Goal: Register for event/course

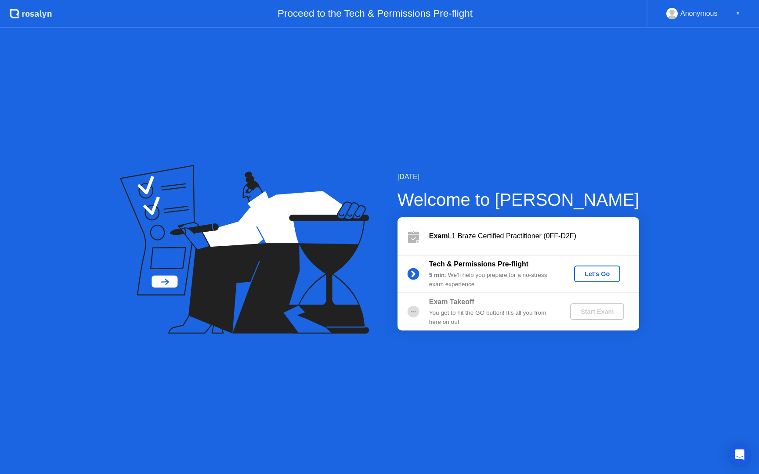
click at [602, 274] on div "Let's Go" at bounding box center [597, 274] width 39 height 7
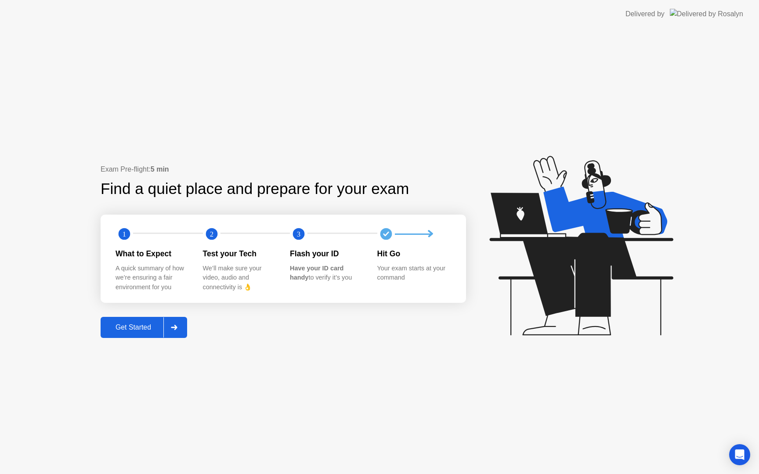
click at [126, 331] on div "Get Started" at bounding box center [133, 328] width 60 height 8
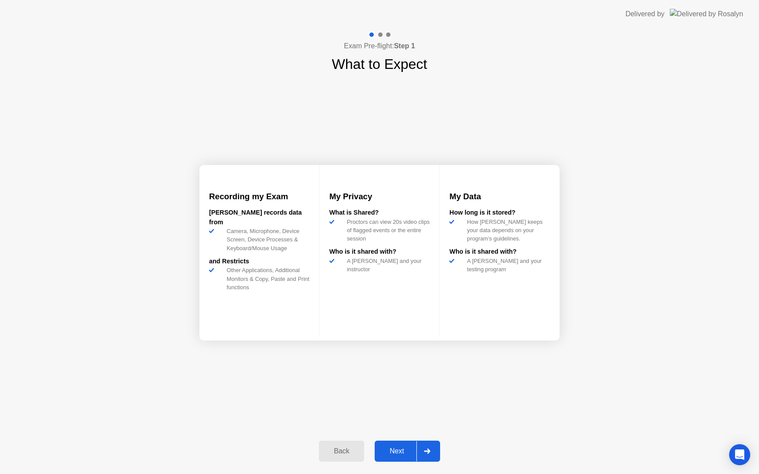
click at [409, 450] on div "Next" at bounding box center [396, 452] width 39 height 8
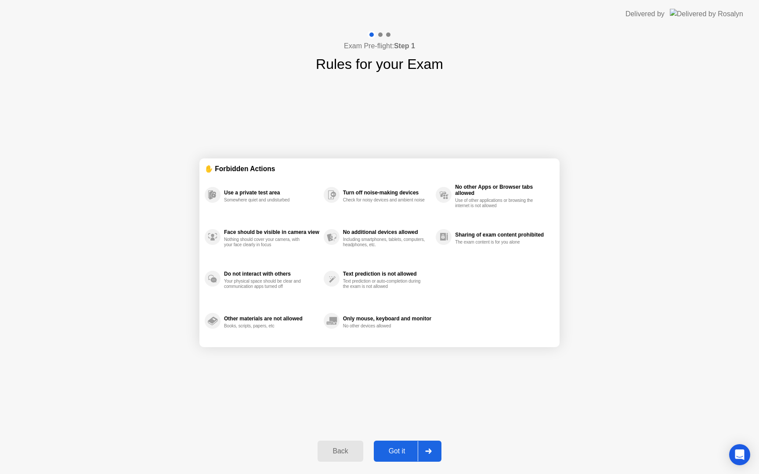
click at [405, 452] on div "Got it" at bounding box center [396, 452] width 41 height 8
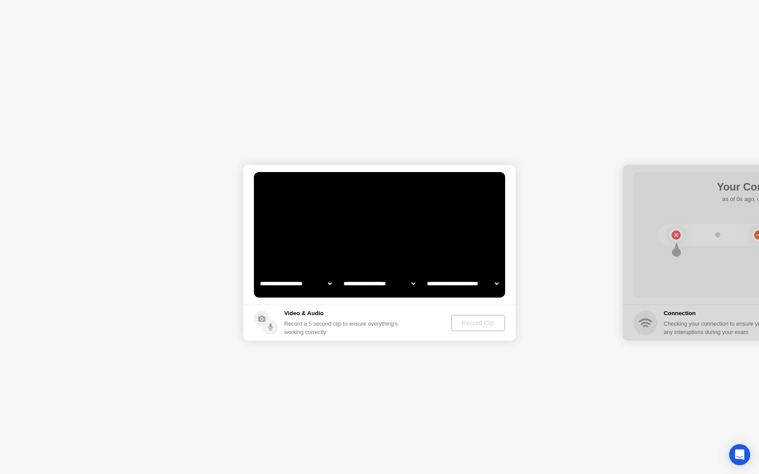
select select "**********"
select select "*******"
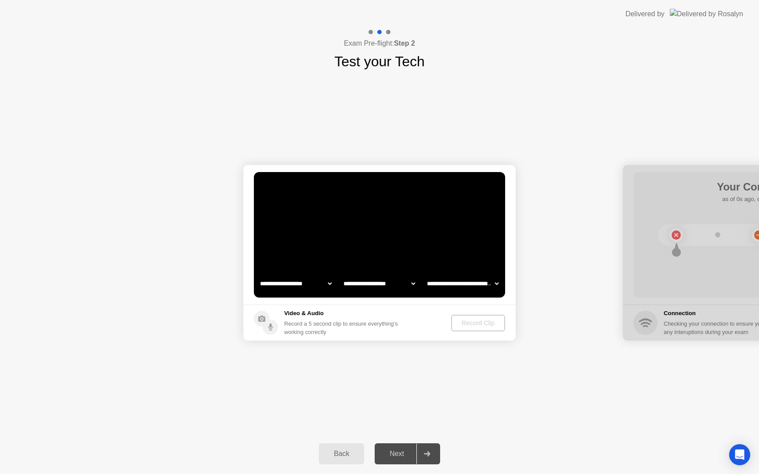
select select "**********"
click at [470, 327] on div "Record Clip" at bounding box center [478, 323] width 47 height 7
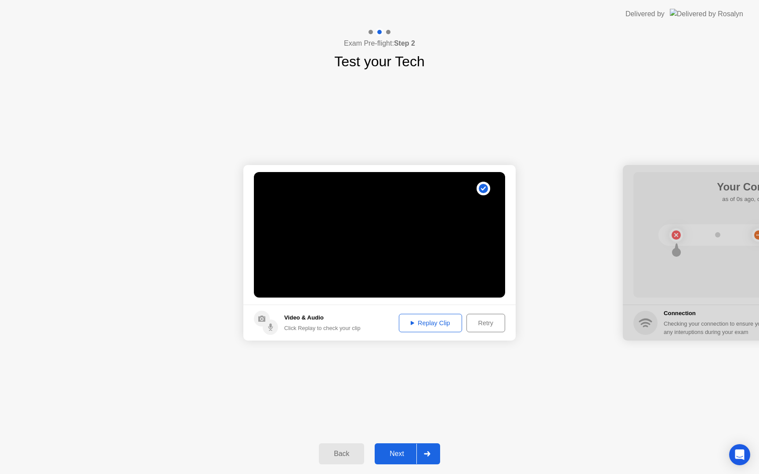
click at [431, 327] on div "Replay Clip" at bounding box center [430, 323] width 57 height 7
click at [403, 452] on div "Next" at bounding box center [396, 454] width 39 height 8
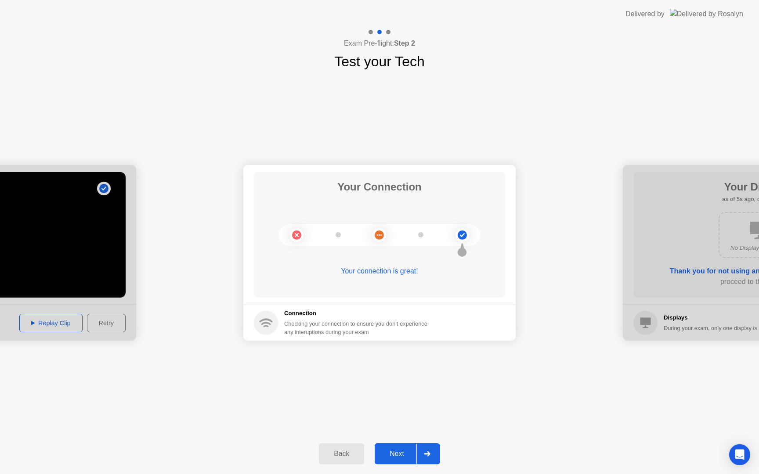
click at [391, 455] on div "Next" at bounding box center [396, 454] width 39 height 8
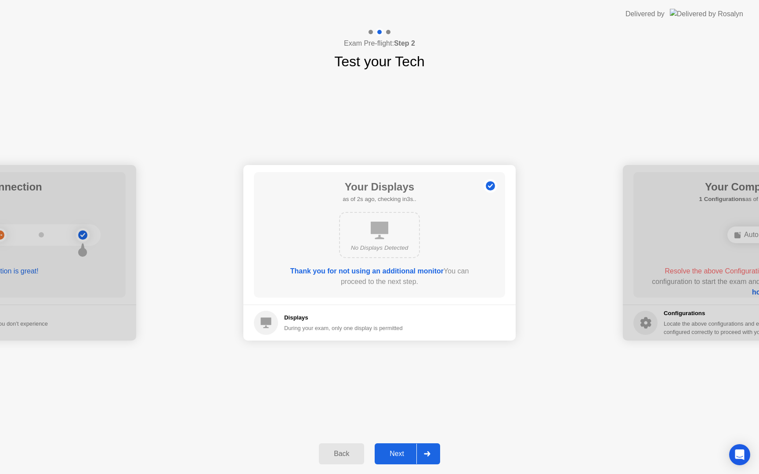
click at [395, 453] on div "Next" at bounding box center [396, 454] width 39 height 8
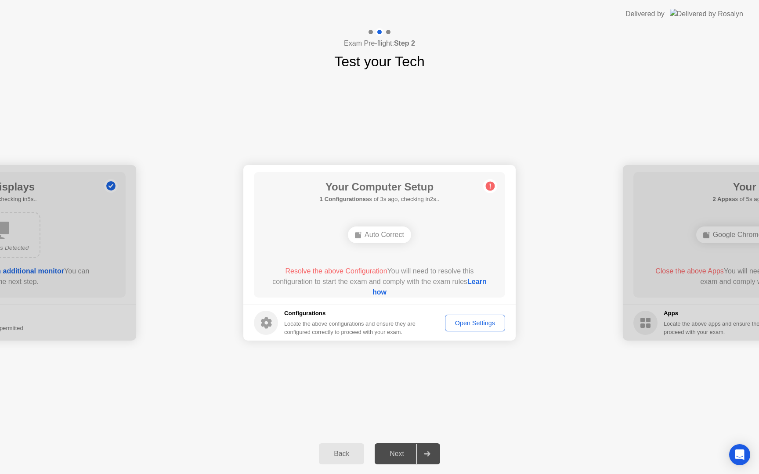
click at [477, 324] on div "Open Settings" at bounding box center [475, 323] width 54 height 7
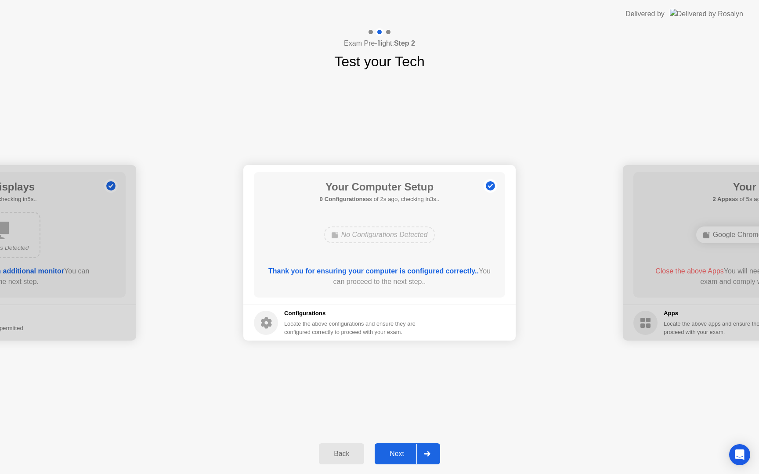
click at [396, 451] on div "Next" at bounding box center [396, 454] width 39 height 8
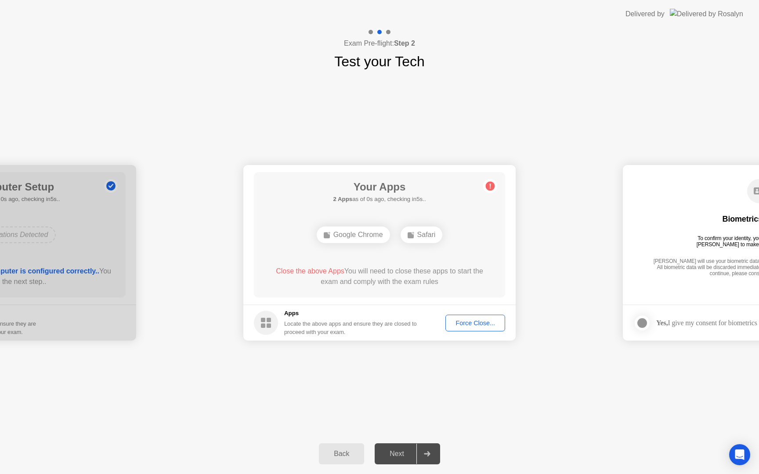
click at [470, 326] on div "Force Close..." at bounding box center [476, 323] width 54 height 7
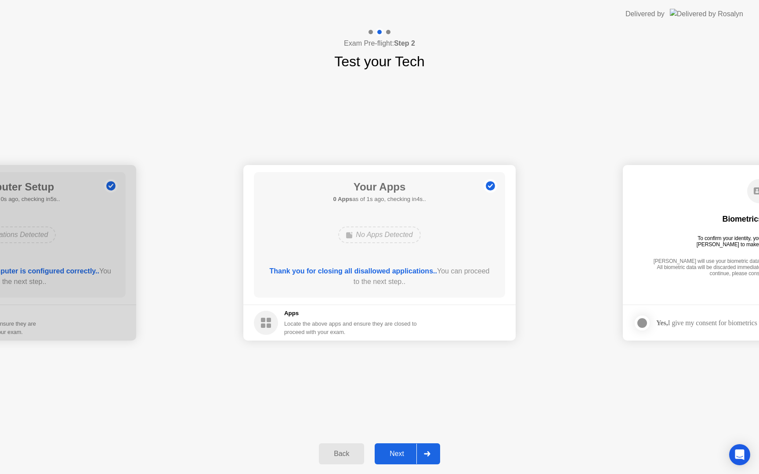
click at [398, 458] on div "Next" at bounding box center [396, 454] width 39 height 8
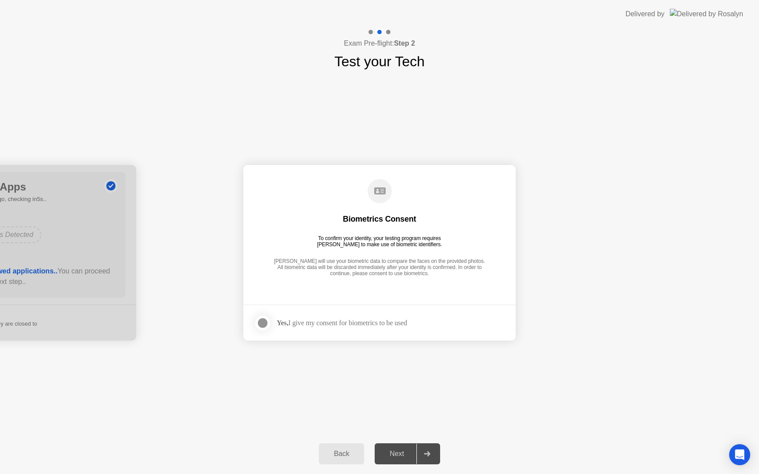
click at [266, 321] on div at bounding box center [262, 323] width 11 height 11
click at [402, 456] on div "Next" at bounding box center [396, 454] width 39 height 8
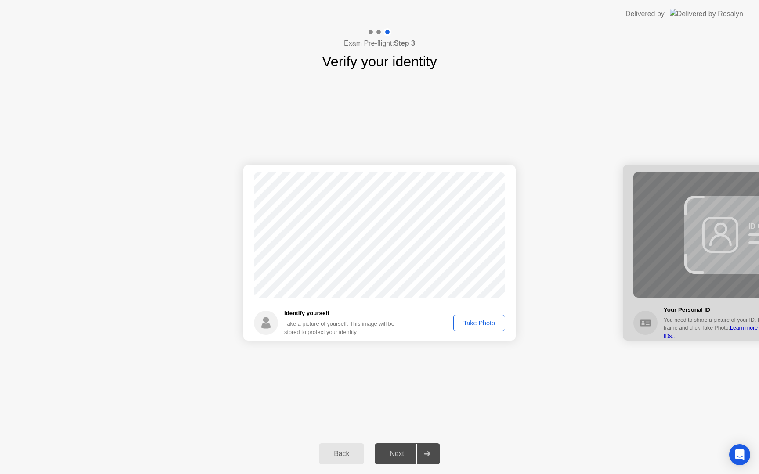
click at [472, 324] on div "Take Photo" at bounding box center [479, 323] width 46 height 7
click at [409, 456] on div "Next" at bounding box center [396, 454] width 39 height 8
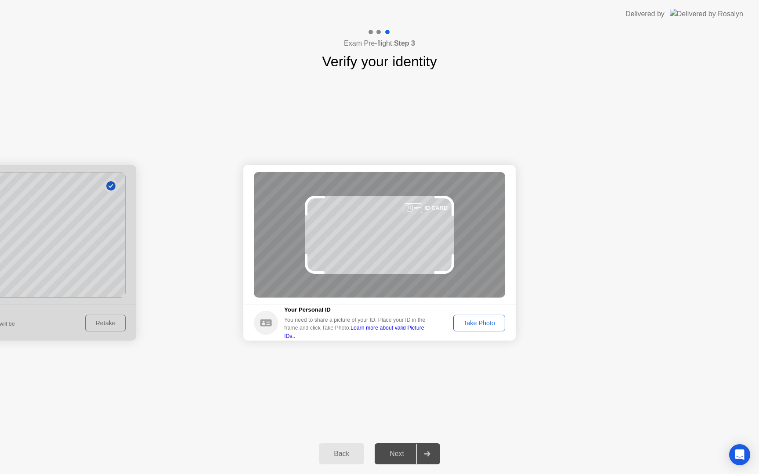
click at [481, 324] on div "Take Photo" at bounding box center [479, 323] width 46 height 7
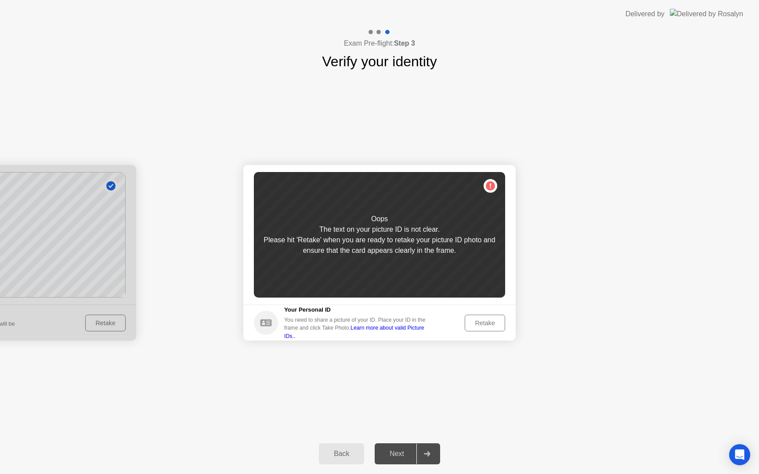
click at [483, 323] on div "Retake" at bounding box center [485, 323] width 34 height 7
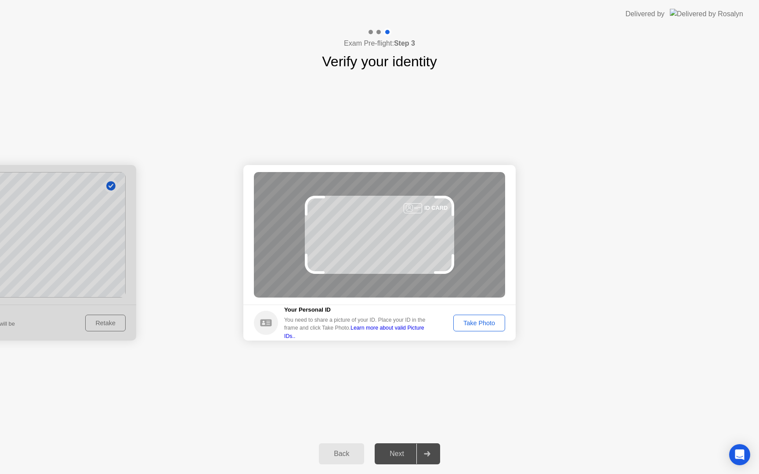
click at [482, 322] on div "Take Photo" at bounding box center [479, 323] width 46 height 7
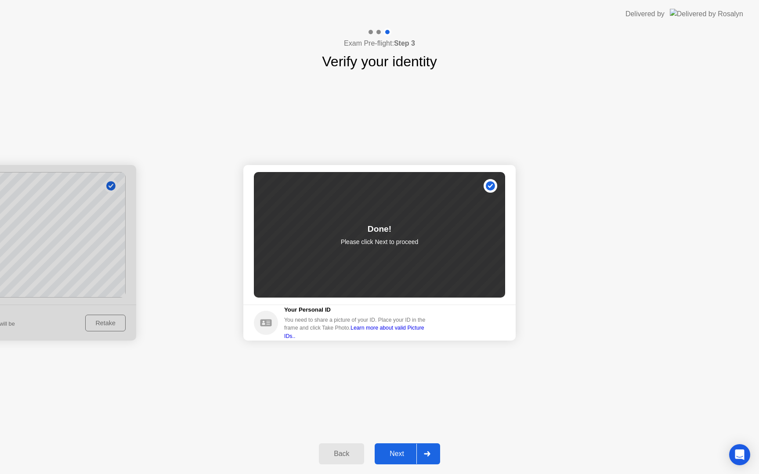
click at [401, 454] on div "Next" at bounding box center [396, 454] width 39 height 8
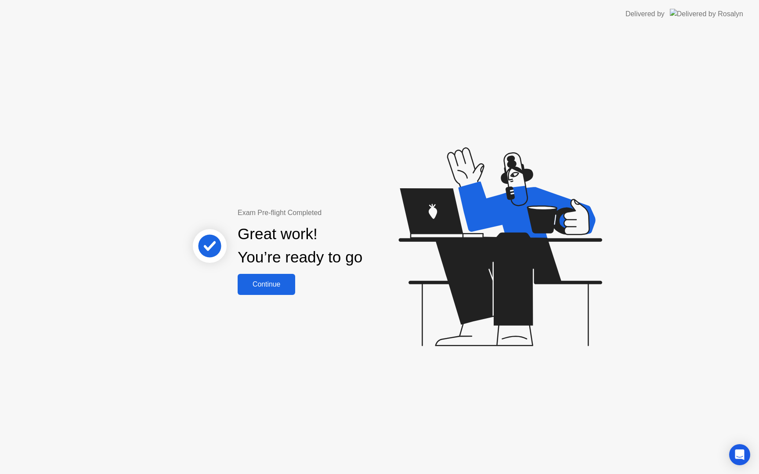
click at [282, 282] on div "Continue" at bounding box center [266, 285] width 52 height 8
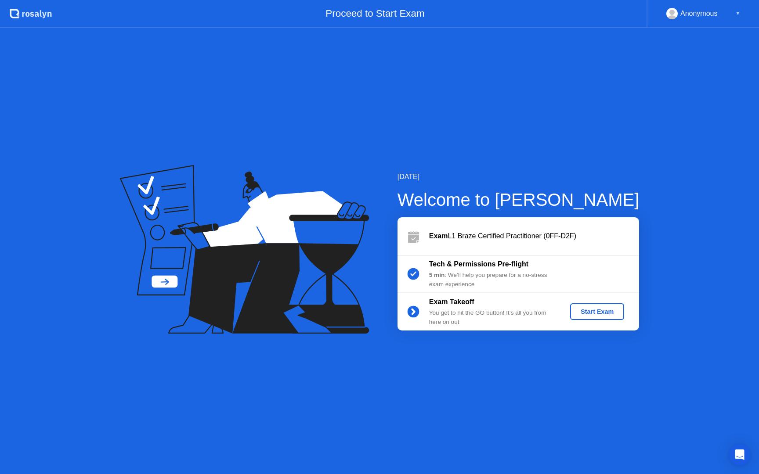
click at [589, 315] on div "Start Exam" at bounding box center [597, 311] width 47 height 7
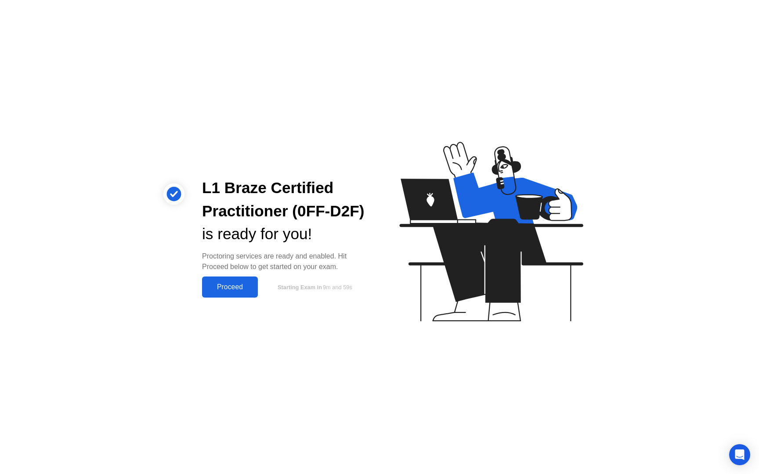
click at [237, 287] on div "Proceed" at bounding box center [230, 287] width 51 height 8
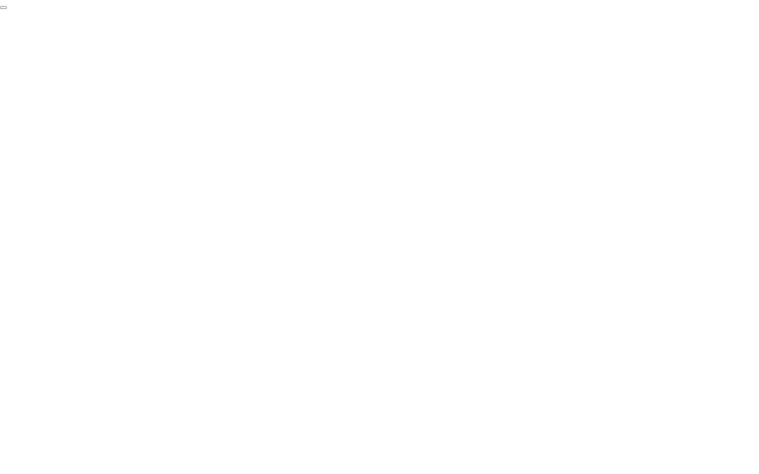
click div "End Proctoring Session"
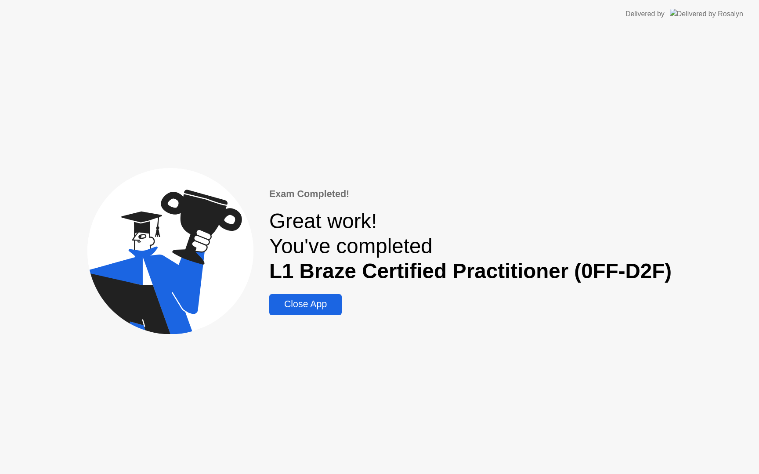
click at [316, 304] on div "Close App" at bounding box center [305, 304] width 67 height 11
